Goal: Information Seeking & Learning: Learn about a topic

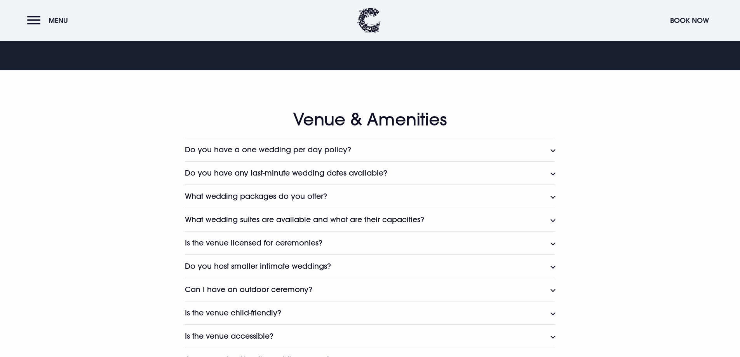
scroll to position [427, 0]
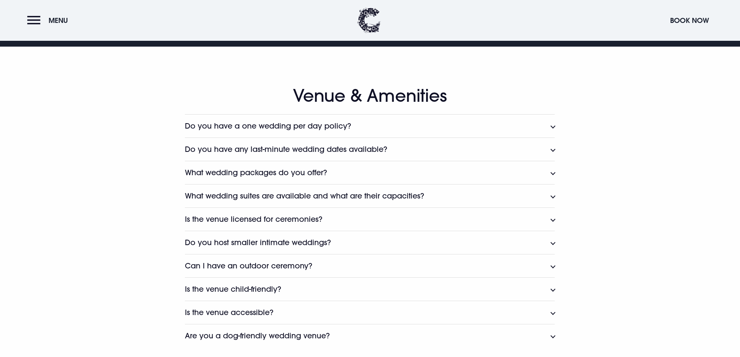
click at [220, 149] on h3 "Do you have any last-minute wedding dates available?" at bounding box center [286, 149] width 202 height 9
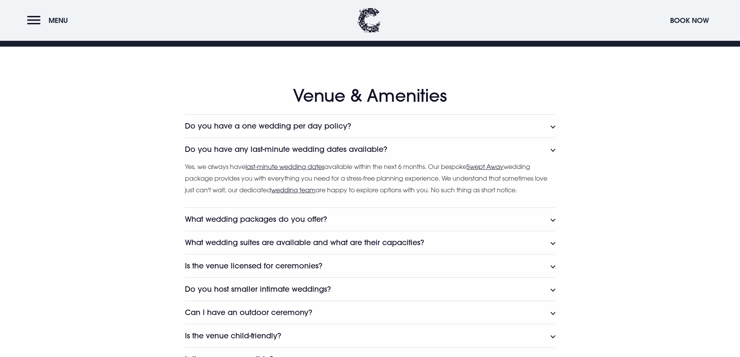
click at [241, 220] on h3 "What wedding packages do you offer?" at bounding box center [256, 219] width 142 height 9
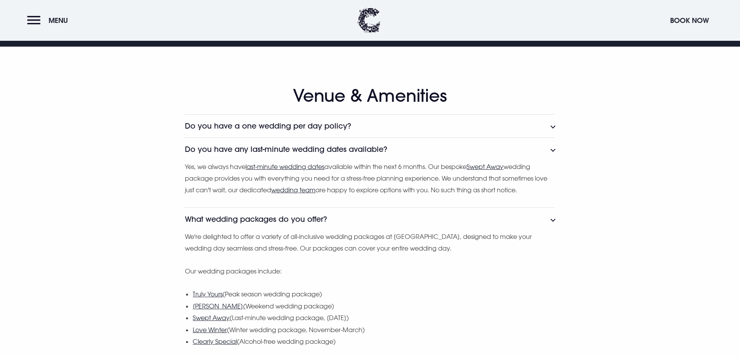
click at [241, 220] on h3 "What wedding packages do you offer?" at bounding box center [256, 219] width 142 height 9
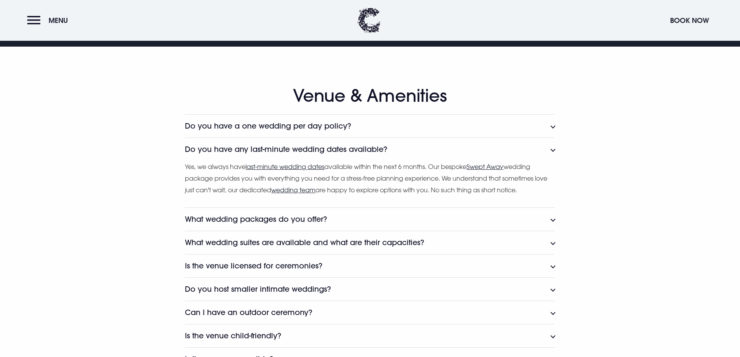
click at [252, 127] on h3 "Do you have a one wedding per day policy?" at bounding box center [268, 126] width 166 height 9
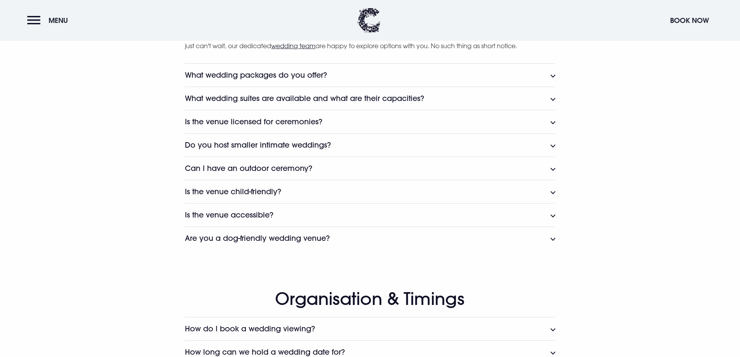
scroll to position [622, 0]
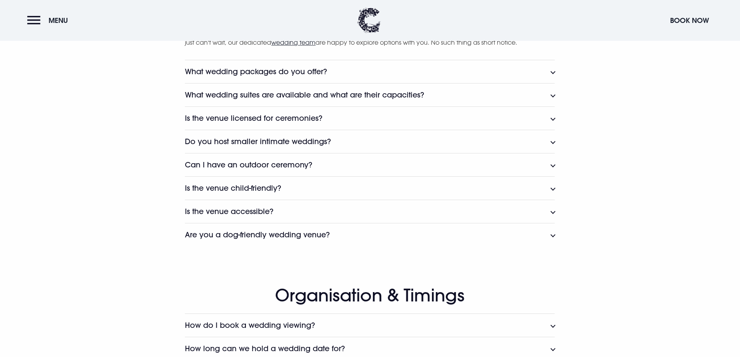
click at [208, 166] on h3 "Can I have an outdoor ceremony?" at bounding box center [248, 165] width 127 height 9
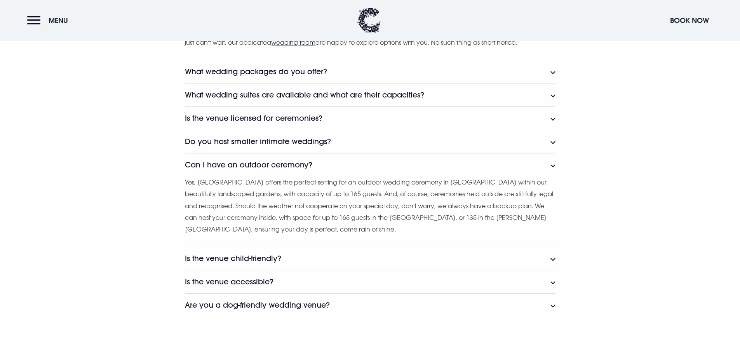
click at [208, 166] on h3 "Can I have an outdoor ceremony?" at bounding box center [248, 165] width 127 height 9
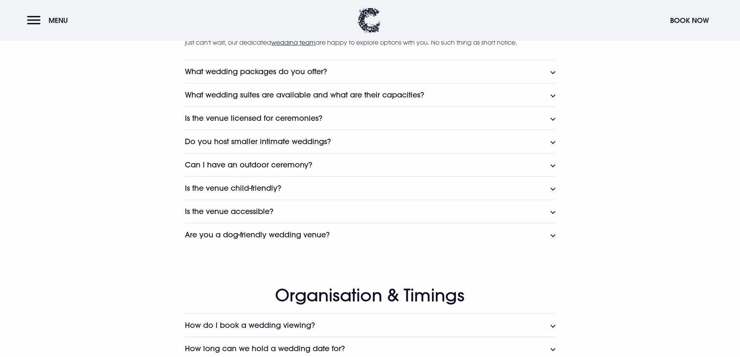
click at [211, 145] on h3 "Do you host smaller intimate weddings?" at bounding box center [258, 141] width 146 height 9
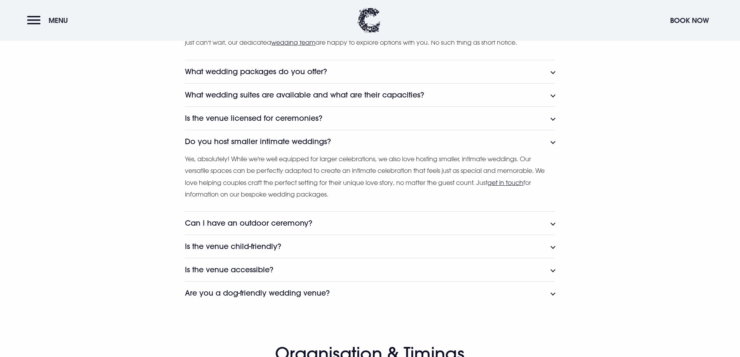
click at [211, 145] on h3 "Do you host smaller intimate weddings?" at bounding box center [258, 141] width 146 height 9
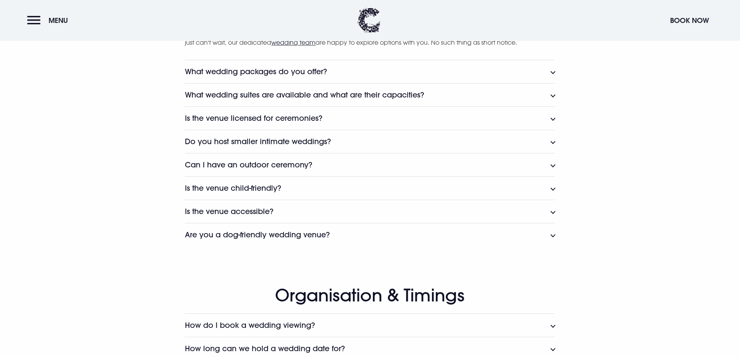
click at [216, 120] on h3 "Is the venue licensed for ceremonies?" at bounding box center [254, 118] width 138 height 9
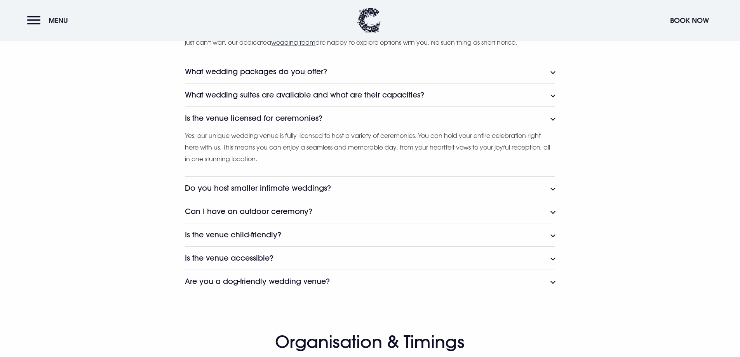
click at [216, 120] on h3 "Is the venue licensed for ceremonies?" at bounding box center [254, 118] width 138 height 9
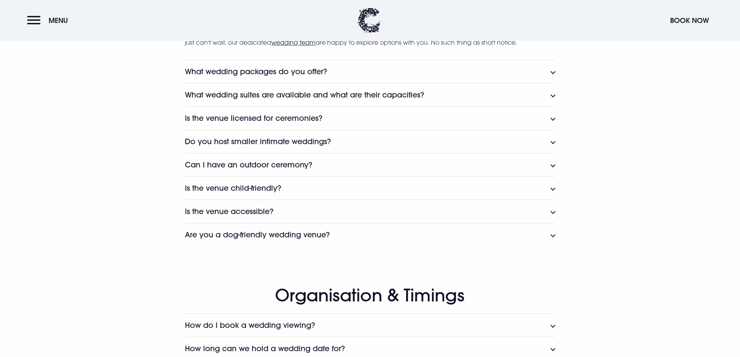
click at [232, 97] on h3 "What wedding suites are available and what are their capacities?" at bounding box center [304, 95] width 239 height 9
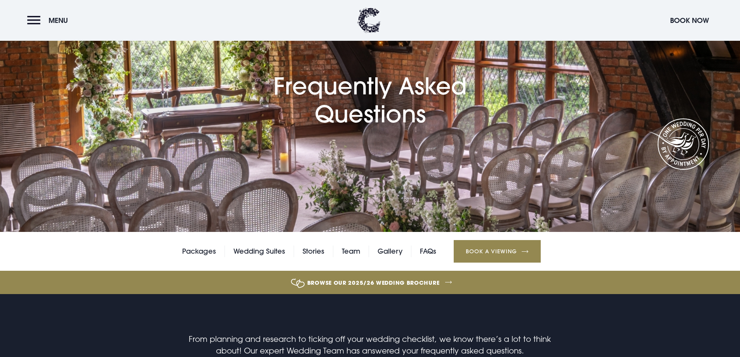
scroll to position [78, 0]
